Goal: Task Accomplishment & Management: Use online tool/utility

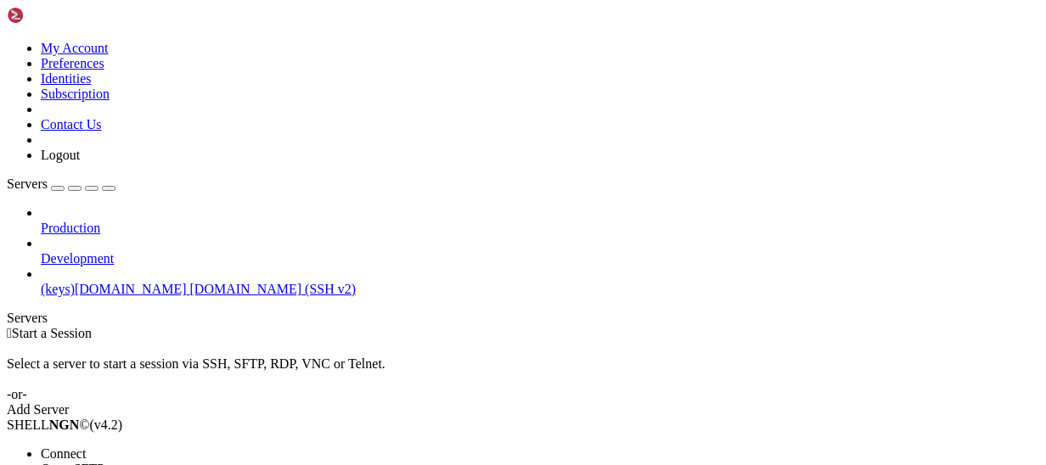
click at [104, 462] on span "Open SFTP" at bounding box center [73, 469] width 64 height 14
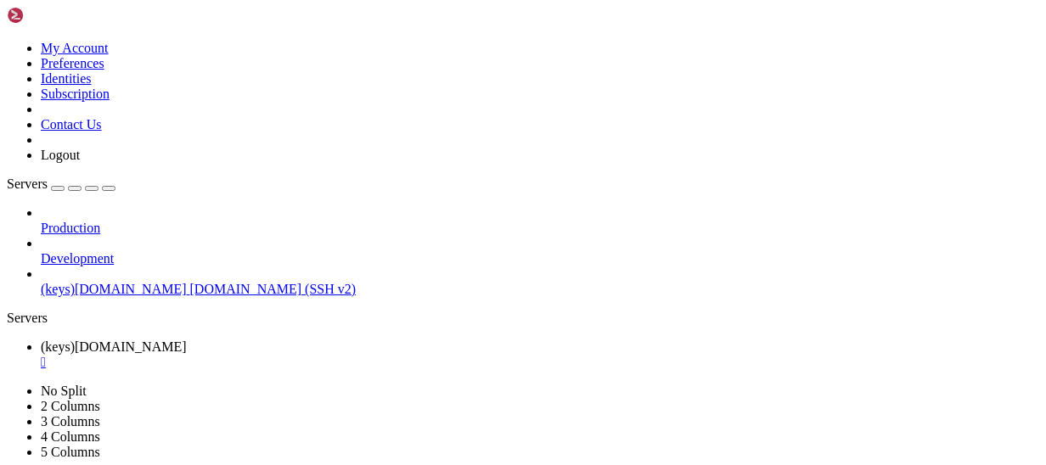
scroll to position [1359, 0]
click at [115, 55] on span " scripts c.seguridad" at bounding box center [62, 48] width 106 height 14
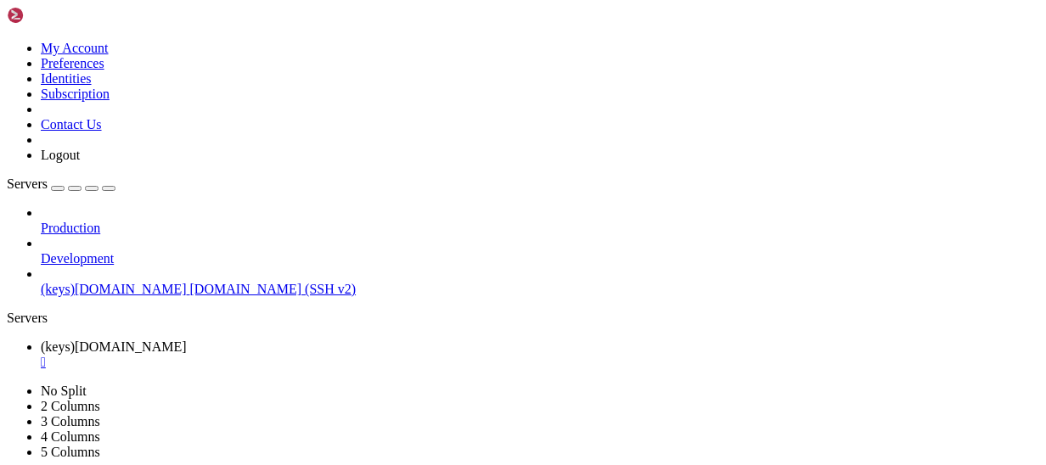
click at [105, 278] on span " GPX_PROJECT" at bounding box center [57, 270] width 96 height 14
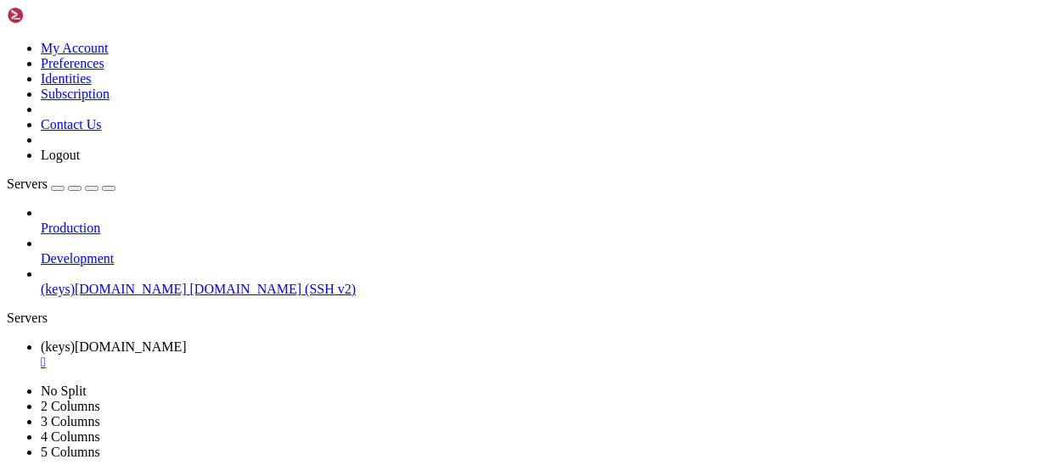
click at [105, 278] on span " GPX_PROJECT" at bounding box center [57, 270] width 96 height 14
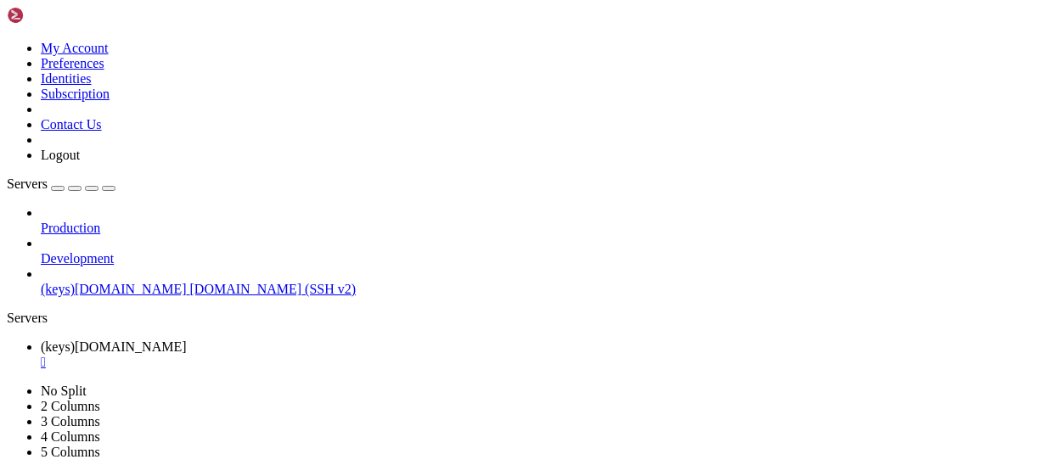
scroll to position [48, 0]
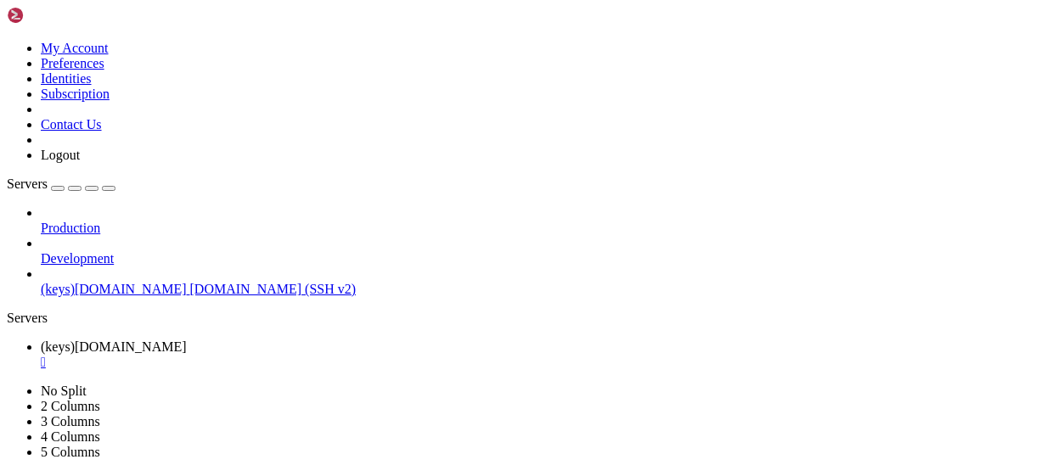
drag, startPoint x: 553, startPoint y: 61, endPoint x: 239, endPoint y: 49, distance: 314.4
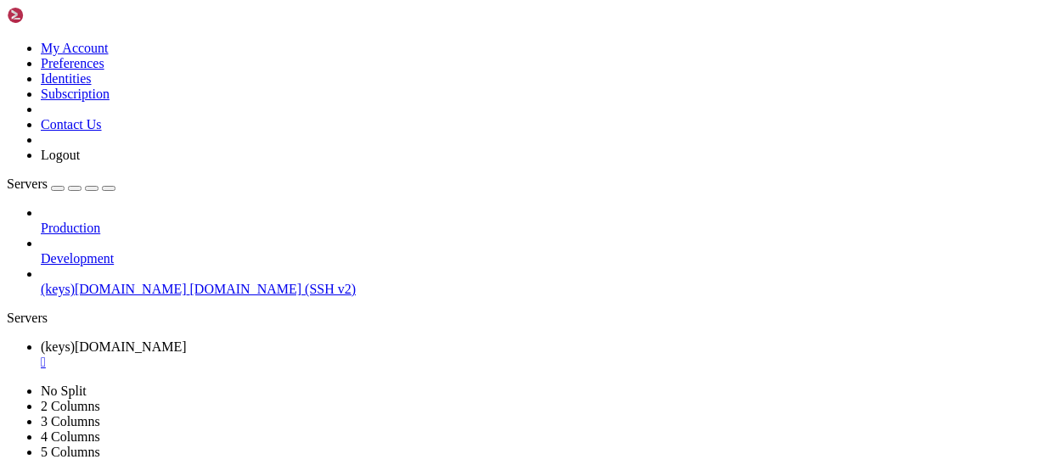
drag, startPoint x: 473, startPoint y: 59, endPoint x: 232, endPoint y: 65, distance: 241.3
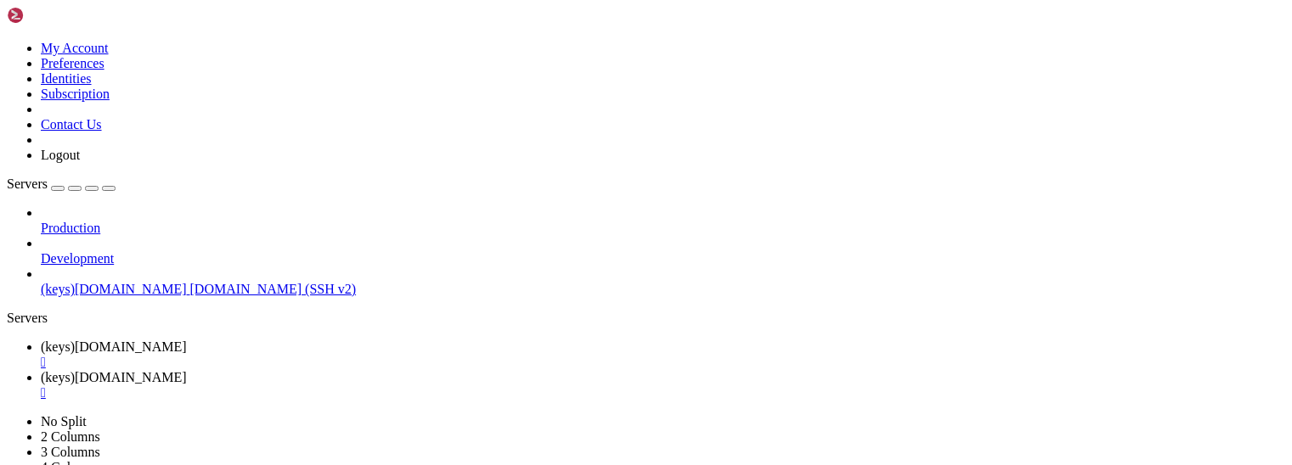
scroll to position [655, 0]
drag, startPoint x: 395, startPoint y: 1383, endPoint x: 518, endPoint y: 1385, distance: 123.2
click at [187, 340] on span "(keys)[DOMAIN_NAME]" at bounding box center [114, 347] width 146 height 14
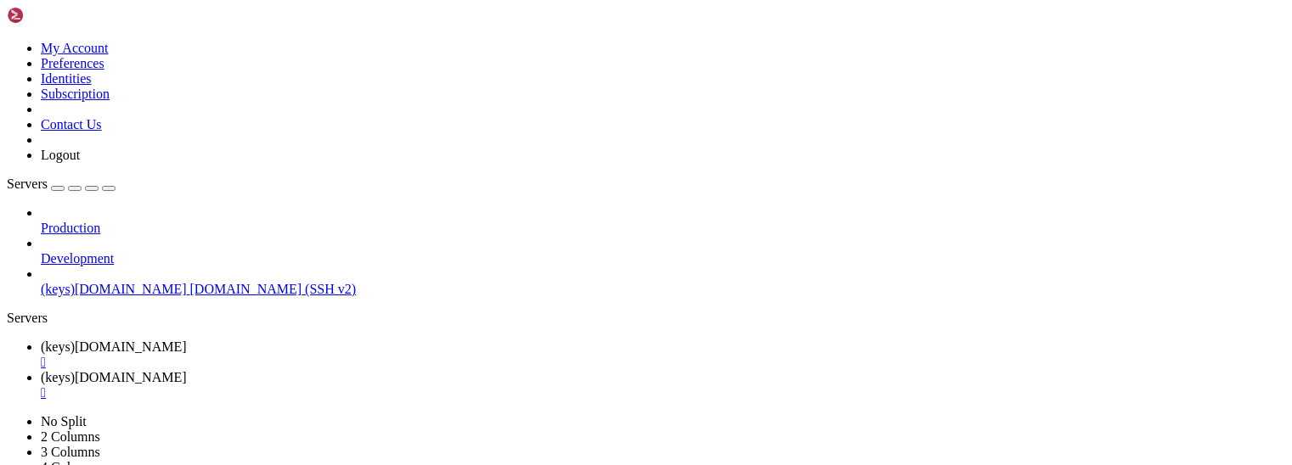
click at [187, 370] on span "(keys)[DOMAIN_NAME]" at bounding box center [114, 377] width 146 height 14
click at [280, 340] on link "(keys)[DOMAIN_NAME] " at bounding box center [663, 355] width 1244 height 31
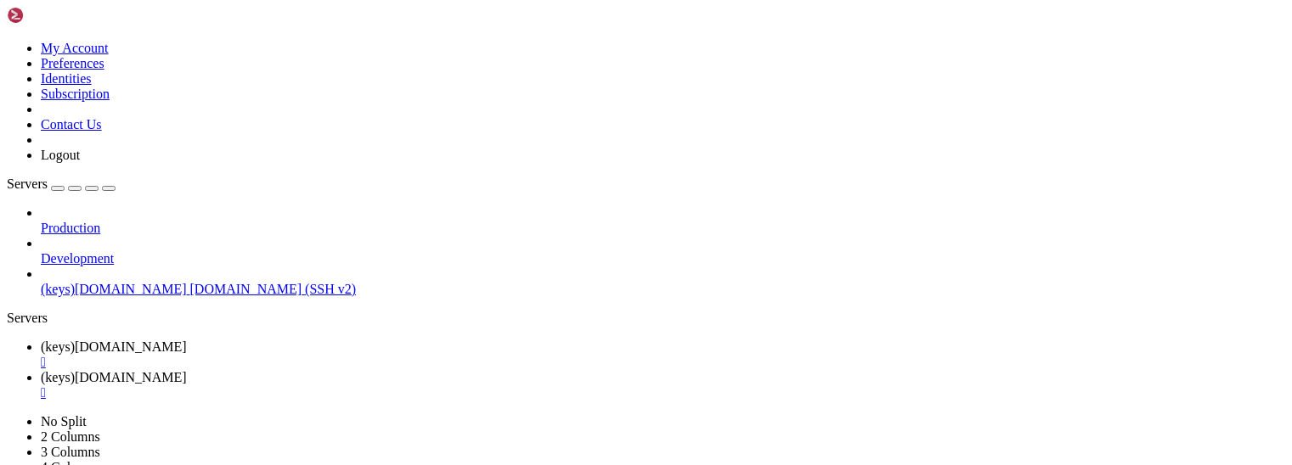
click at [187, 370] on span "(keys)[DOMAIN_NAME]" at bounding box center [114, 377] width 146 height 14
click at [187, 340] on span "(keys)[DOMAIN_NAME]" at bounding box center [114, 347] width 146 height 14
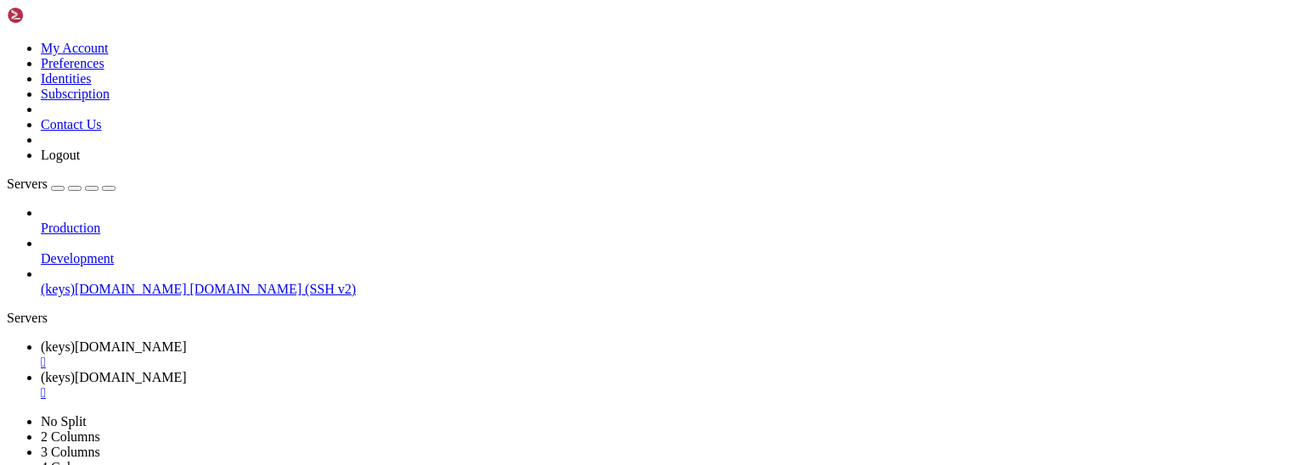
click at [187, 370] on span "(keys)[DOMAIN_NAME]" at bounding box center [114, 377] width 146 height 14
drag, startPoint x: 294, startPoint y: 1465, endPoint x: 254, endPoint y: 1462, distance: 40.0
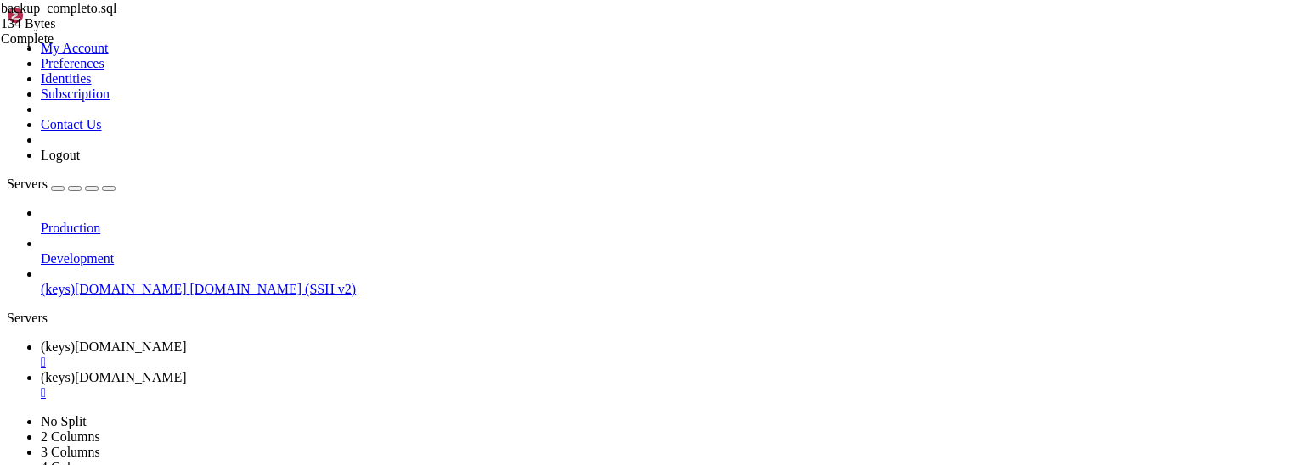
click at [187, 340] on span "(keys)[DOMAIN_NAME]" at bounding box center [114, 347] width 146 height 14
click at [447, 370] on link "(keys)[DOMAIN_NAME] " at bounding box center [663, 385] width 1244 height 31
click at [187, 340] on span "(keys)[DOMAIN_NAME]" at bounding box center [114, 347] width 146 height 14
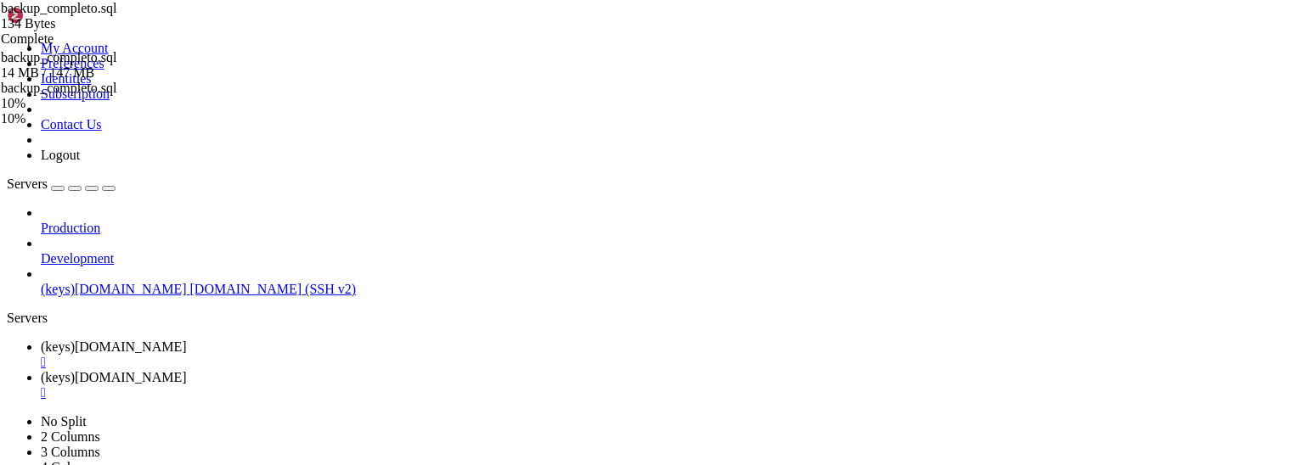
click at [105, 297] on span " GPX_PROJECT" at bounding box center [57, 304] width 96 height 14
type input "/home/[PERSON_NAME]/GPX_PROJECT"
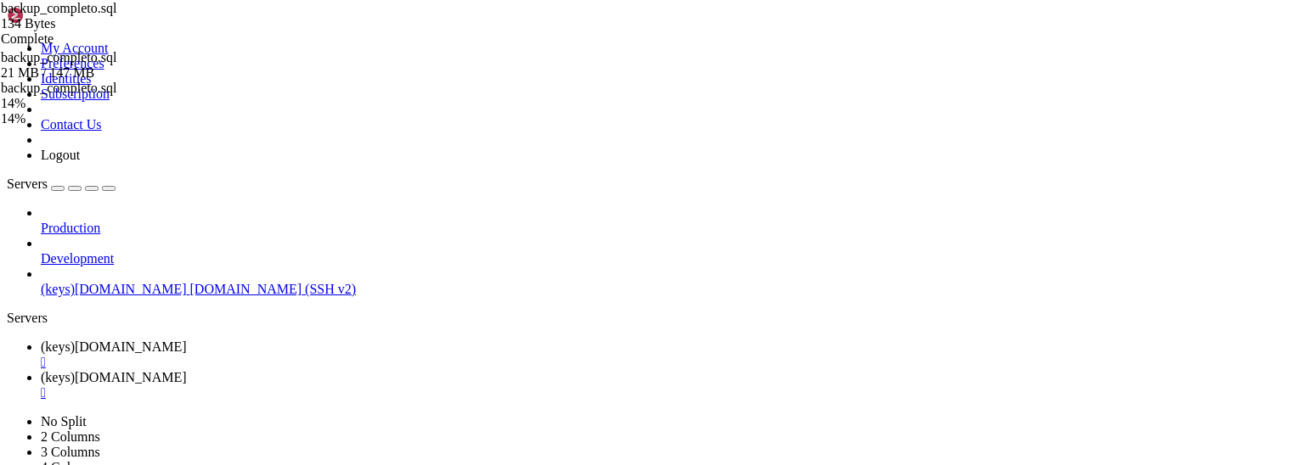
drag, startPoint x: 473, startPoint y: 62, endPoint x: 251, endPoint y: 62, distance: 221.6
click at [433, 370] on link "(keys)[DOMAIN_NAME] " at bounding box center [663, 385] width 1244 height 31
drag, startPoint x: 255, startPoint y: 1425, endPoint x: 218, endPoint y: 1469, distance: 57.3
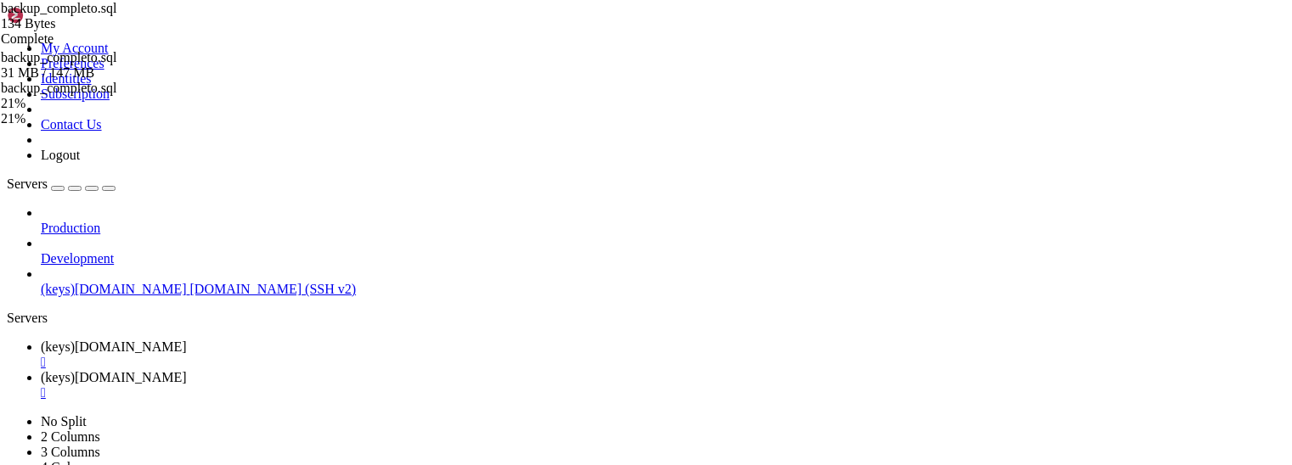
scroll to position [967, 0]
click at [187, 340] on span "(keys)[DOMAIN_NAME]" at bounding box center [114, 347] width 146 height 14
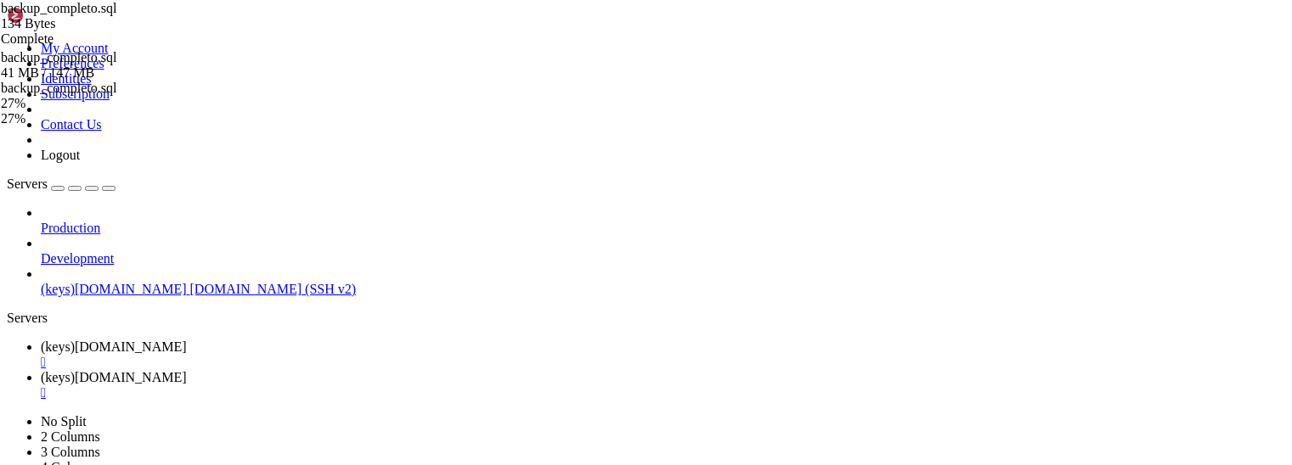
click at [187, 370] on span "(keys)[DOMAIN_NAME]" at bounding box center [114, 377] width 146 height 14
drag, startPoint x: 217, startPoint y: 1487, endPoint x: 144, endPoint y: 1465, distance: 76.3
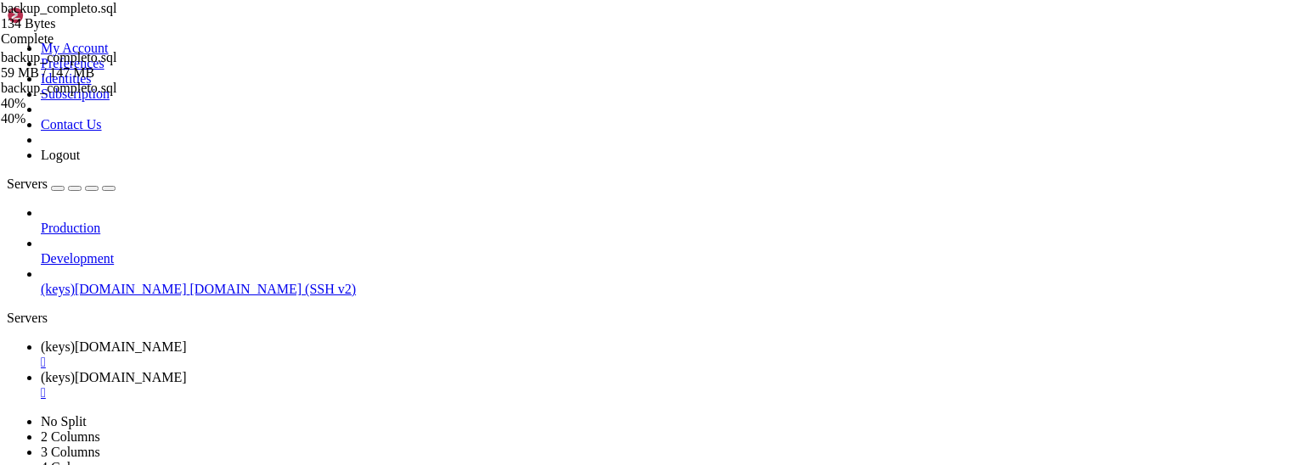
scroll to position [996, 0]
click at [187, 340] on span "(keys)[DOMAIN_NAME]" at bounding box center [114, 347] width 146 height 14
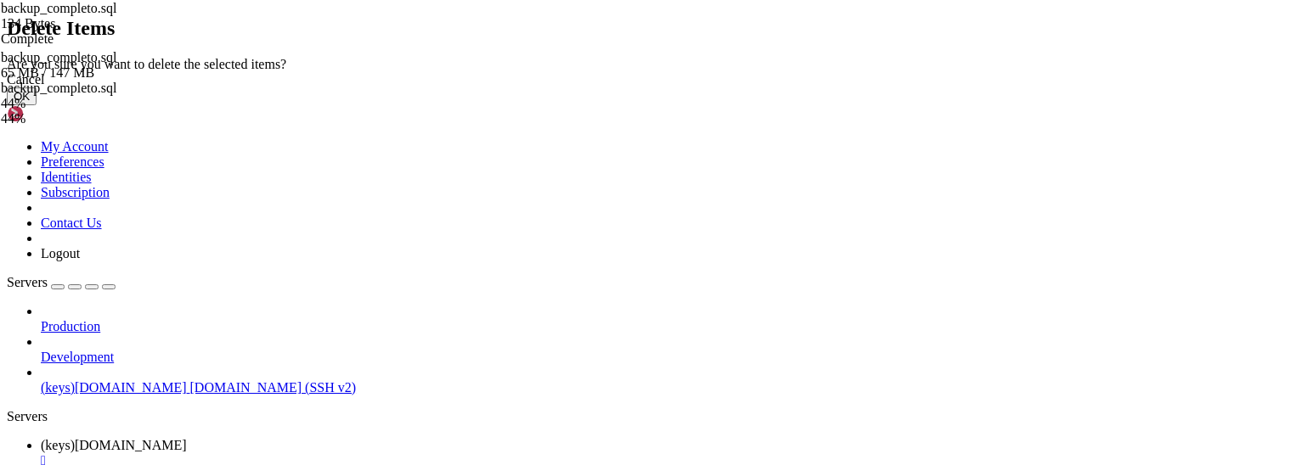
click at [37, 105] on button "OK" at bounding box center [22, 96] width 30 height 18
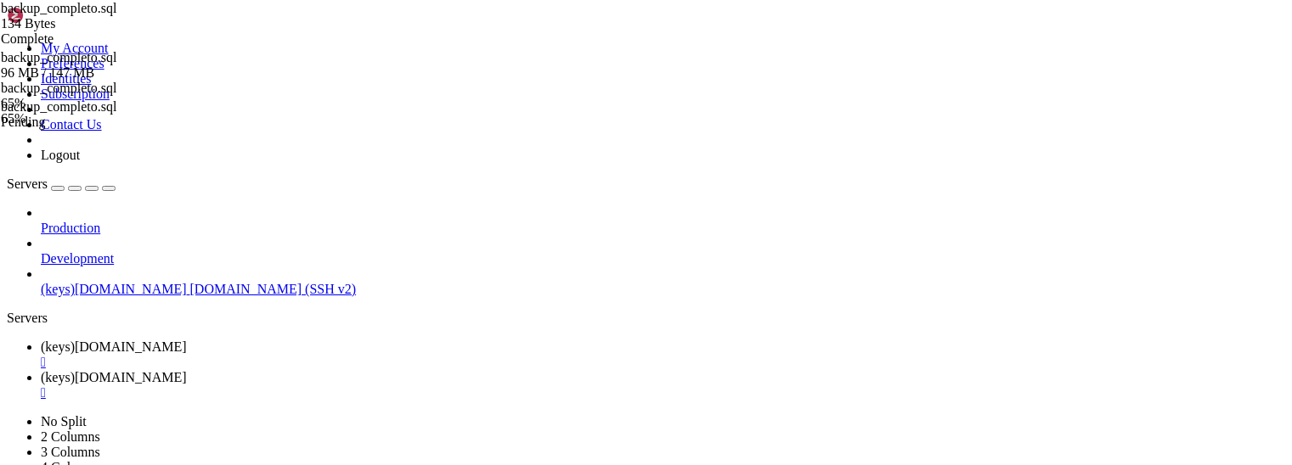
click at [417, 370] on link "(keys)[DOMAIN_NAME] " at bounding box center [663, 385] width 1244 height 31
click at [187, 340] on span "(keys)[DOMAIN_NAME]" at bounding box center [114, 347] width 146 height 14
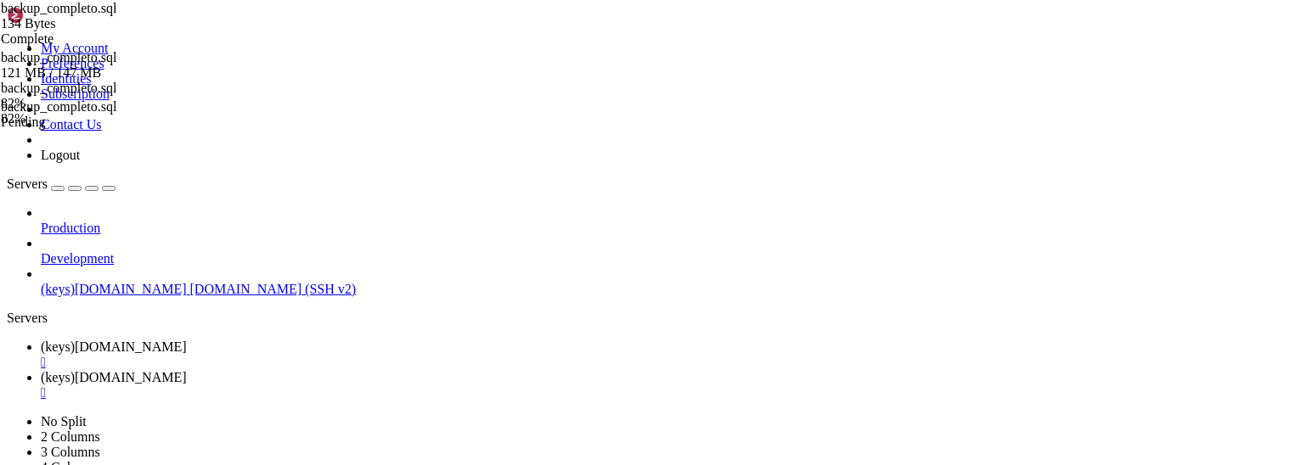
click at [187, 370] on span "(keys)[DOMAIN_NAME]" at bounding box center [114, 377] width 146 height 14
click at [187, 340] on span "(keys)[DOMAIN_NAME]" at bounding box center [114, 347] width 146 height 14
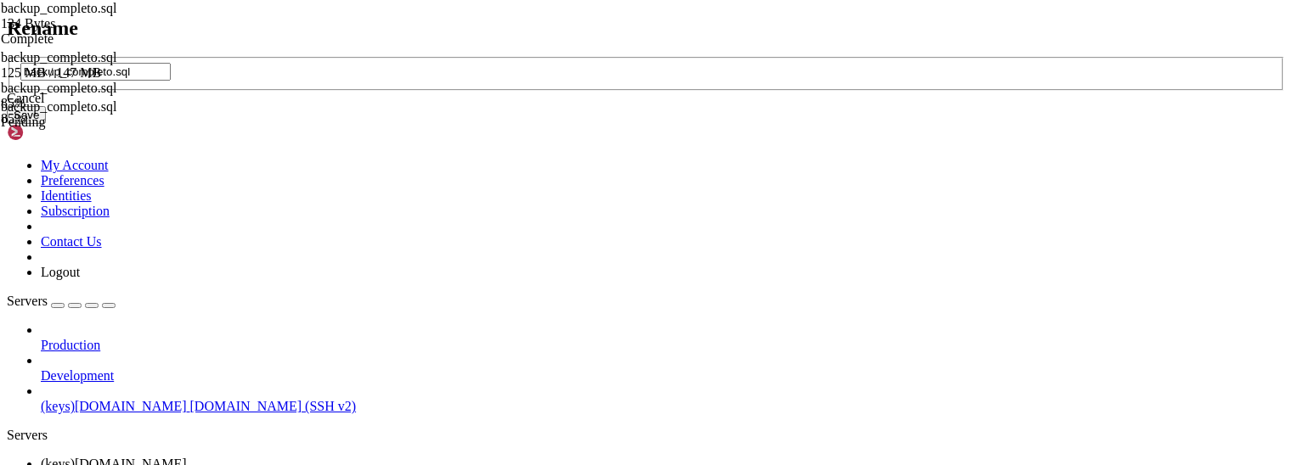
click at [7, 57] on icon at bounding box center [7, 57] width 0 height 0
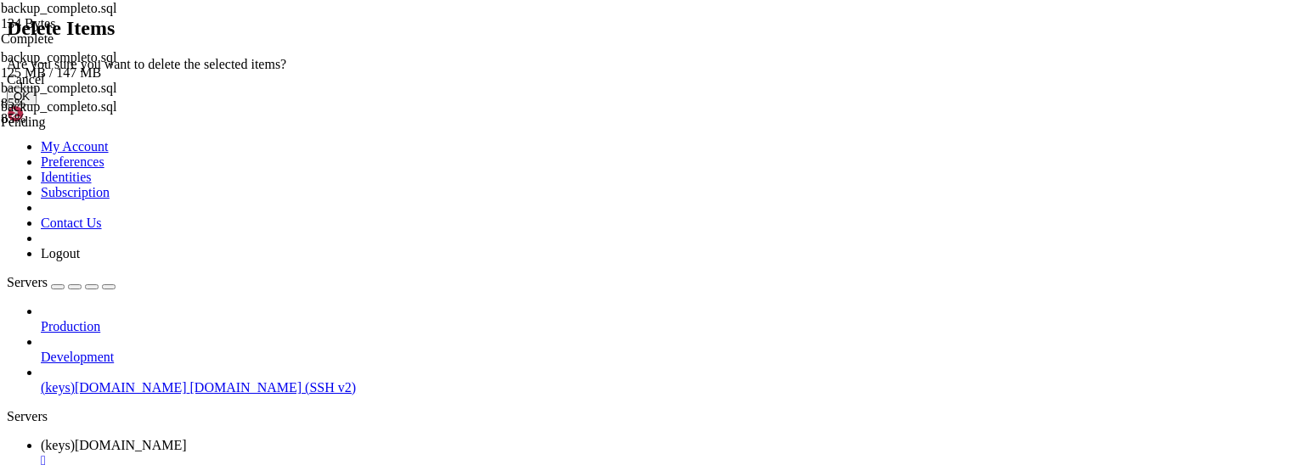
click at [37, 105] on button "OK" at bounding box center [22, 96] width 30 height 18
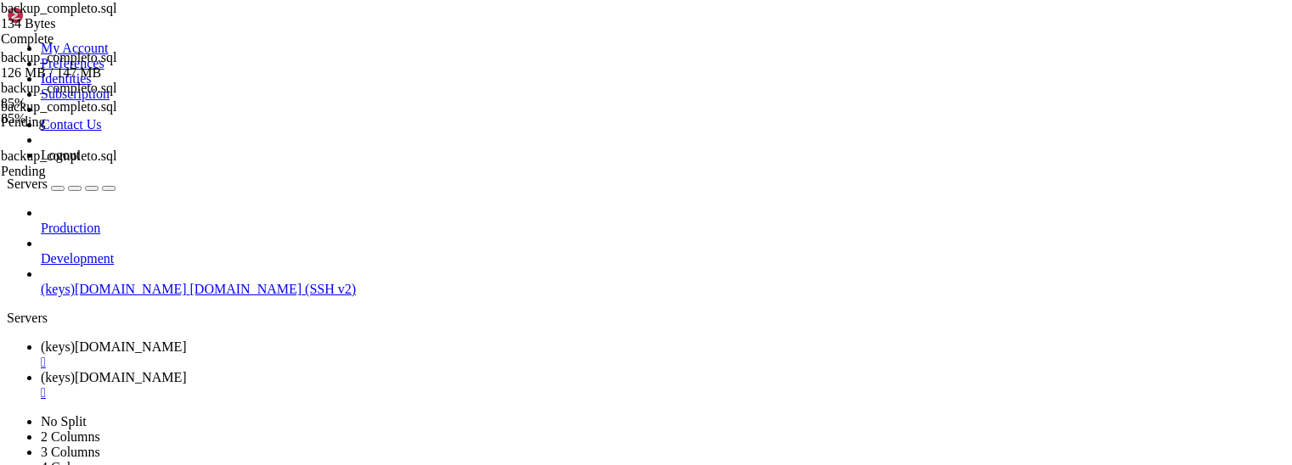
click at [1045, 341] on div "backup_completo.sql 134 Bytes Complete backup_completo.sql 126 MB / 147 MB back…" at bounding box center [646, 232] width 1292 height 465
